Goal: Navigation & Orientation: Find specific page/section

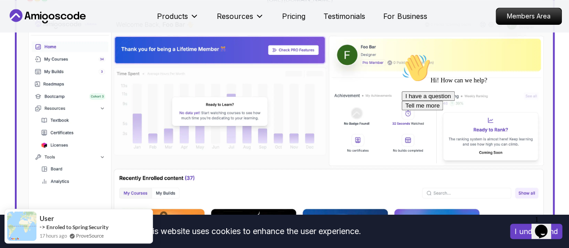
scroll to position [308, 0]
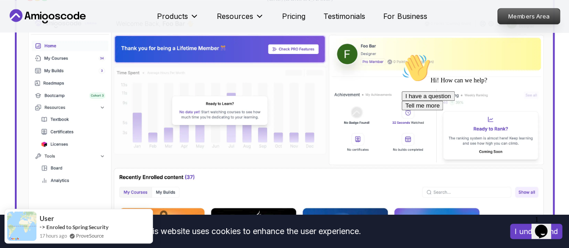
click at [507, 16] on p "Members Area" at bounding box center [529, 16] width 62 height 15
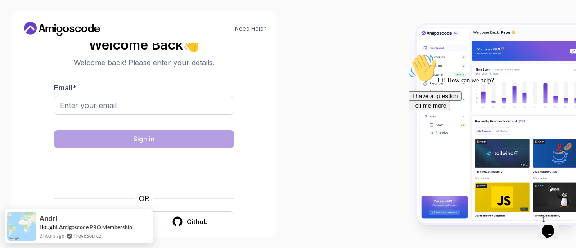
scroll to position [14, 0]
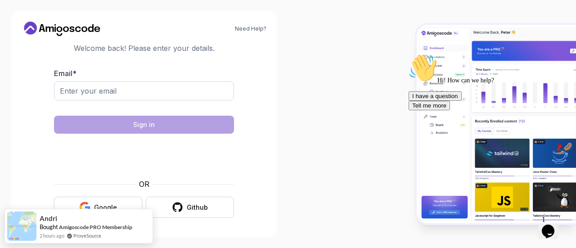
click at [110, 203] on div "Google" at bounding box center [105, 207] width 23 height 9
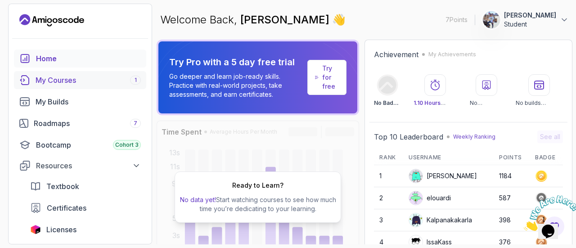
click at [67, 79] on div "My Courses 1" at bounding box center [88, 80] width 105 height 11
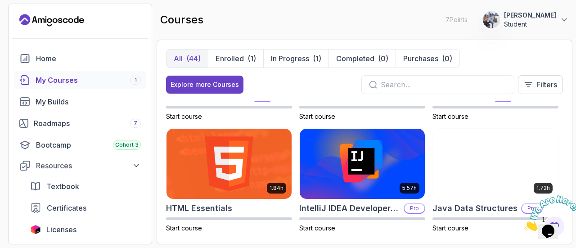
scroll to position [417, 0]
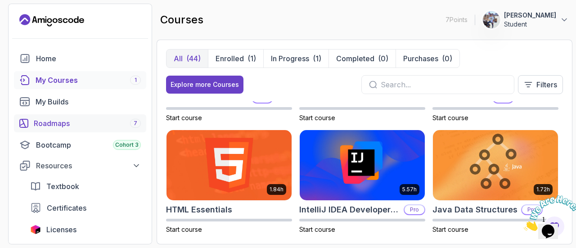
click at [60, 123] on div "Roadmaps 7" at bounding box center [87, 123] width 107 height 11
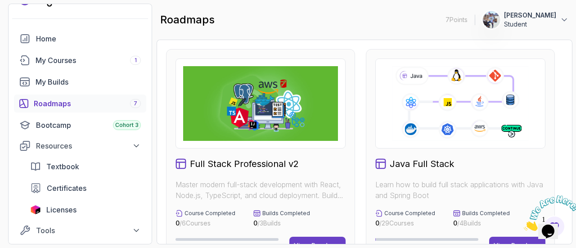
scroll to position [19, 0]
click at [40, 81] on div "My Builds" at bounding box center [88, 82] width 105 height 11
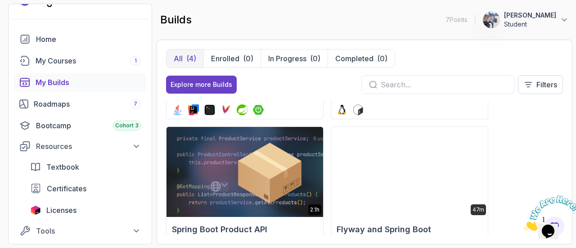
scroll to position [179, 0]
